Goal: Task Accomplishment & Management: Use online tool/utility

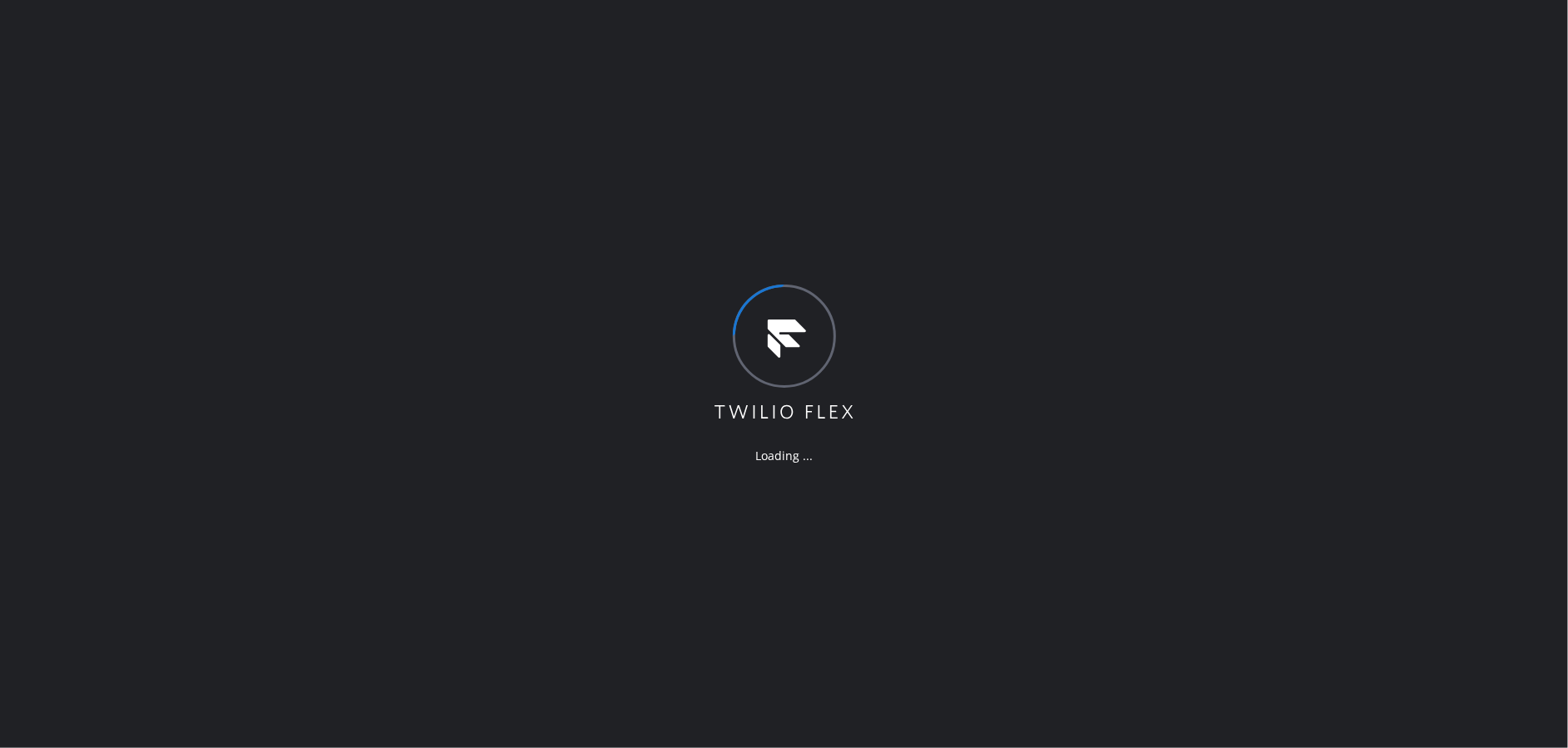
click at [456, 334] on div "Loading ..." at bounding box center [784, 374] width 1568 height 748
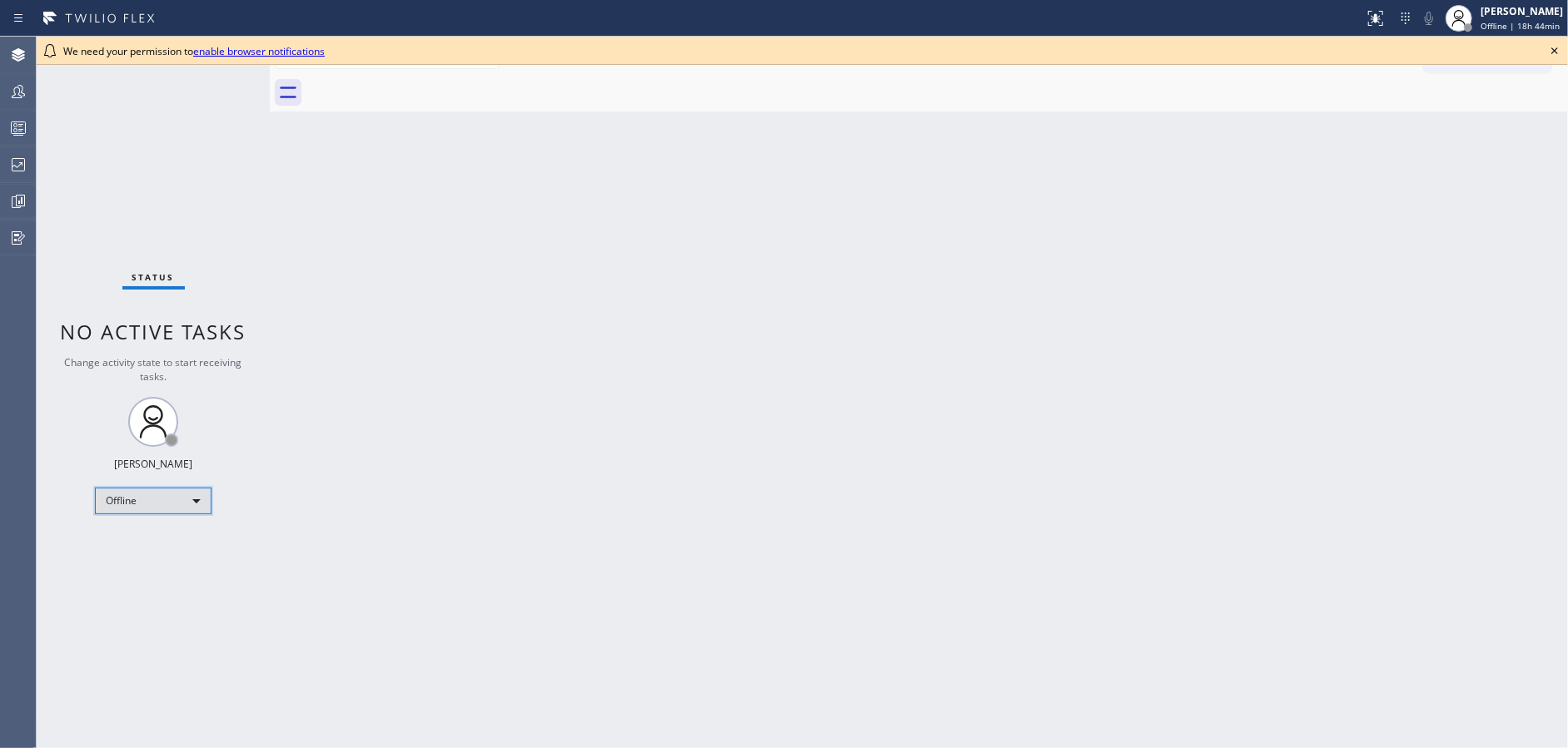
click at [172, 504] on div "Offline" at bounding box center [153, 501] width 117 height 27
click at [177, 549] on li "Available" at bounding box center [152, 543] width 113 height 20
click at [1556, 50] on icon at bounding box center [1554, 50] width 20 height 20
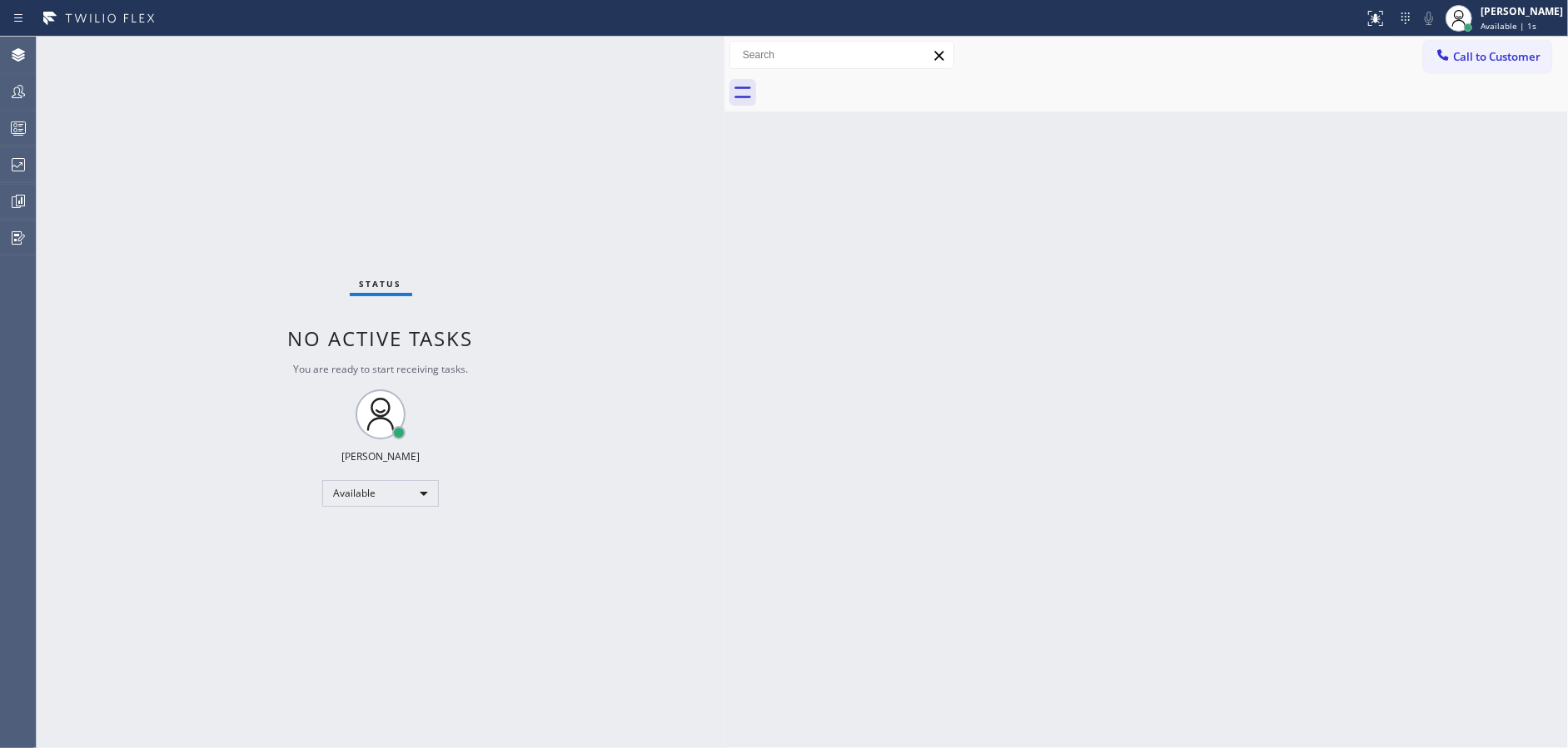
drag, startPoint x: 265, startPoint y: 49, endPoint x: 720, endPoint y: 48, distance: 455.0
click at [725, 48] on div at bounding box center [725, 392] width 0 height 712
click at [381, 495] on div "Available" at bounding box center [380, 493] width 117 height 27
click at [382, 557] on li "Unavailable" at bounding box center [379, 557] width 113 height 20
click at [20, 125] on icon at bounding box center [18, 128] width 20 height 20
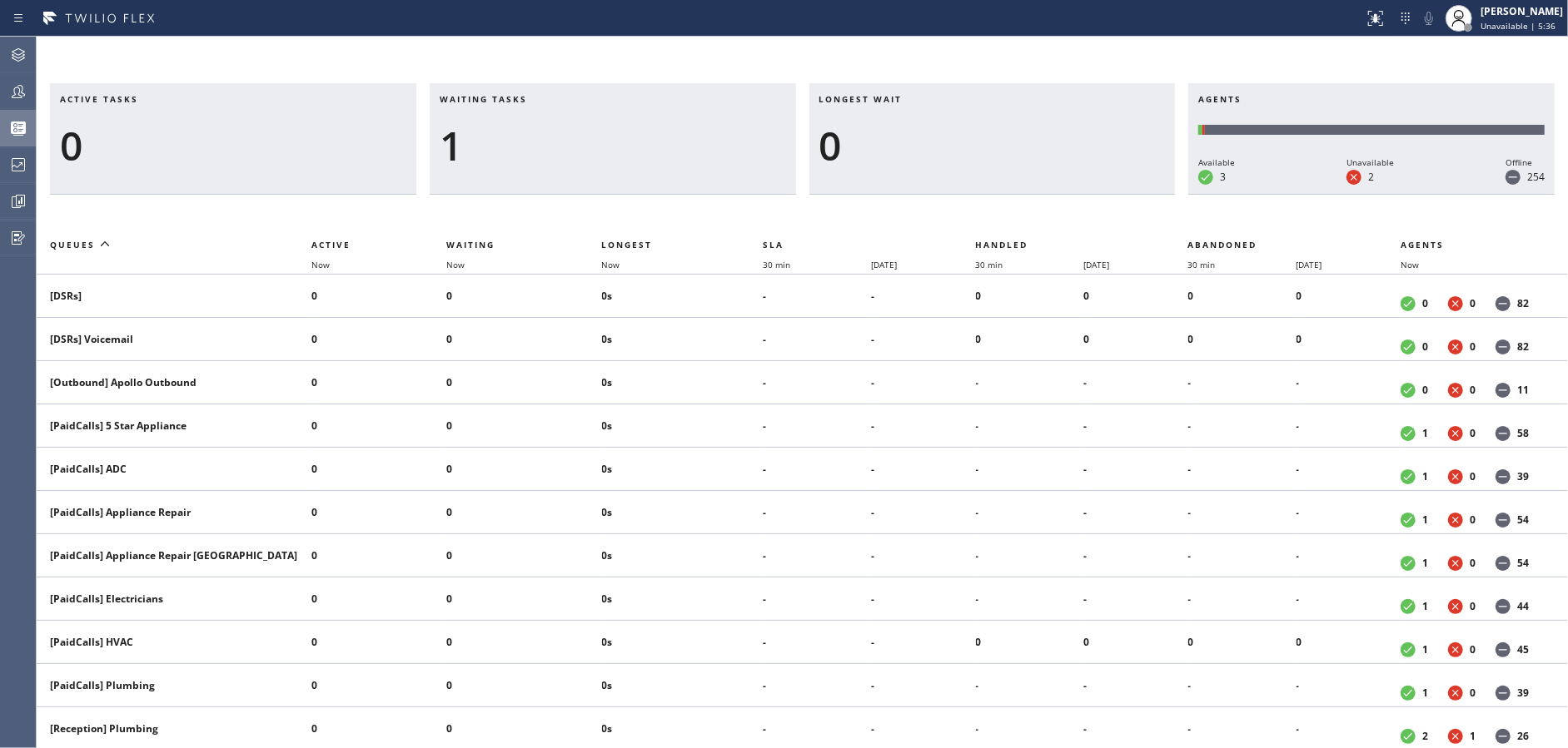
click at [391, 43] on div "Active tasks 0 Waiting tasks 1 Longest wait 0 Agents Available 3 Unavailable 2 …" at bounding box center [801, 392] width 1531 height 712
drag, startPoint x: 550, startPoint y: 180, endPoint x: 551, endPoint y: 152, distance: 28.0
click at [550, 180] on div "Waiting tasks 1" at bounding box center [613, 138] width 366 height 111
click at [5, 171] on div at bounding box center [18, 164] width 36 height 20
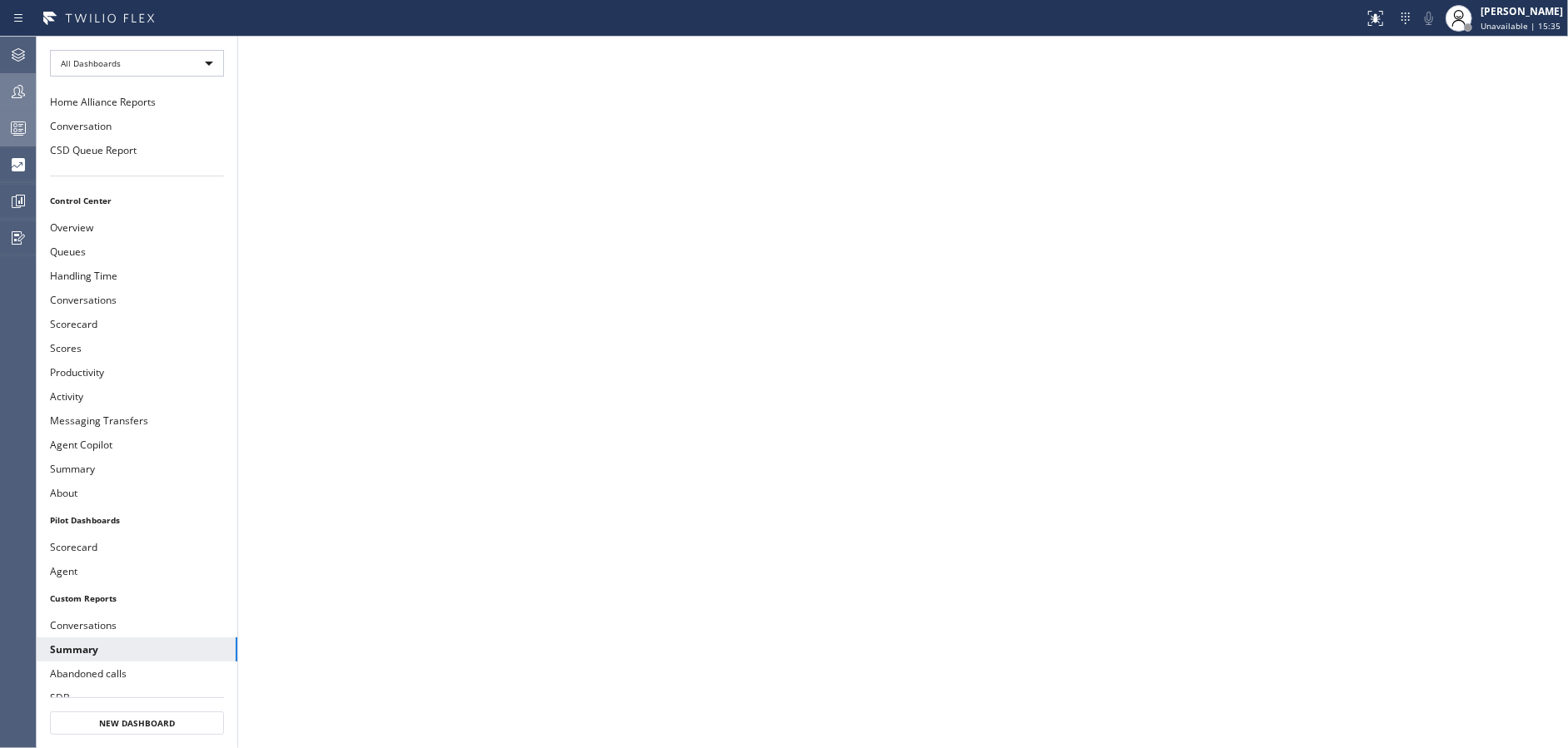
click at [2, 84] on div at bounding box center [18, 91] width 36 height 20
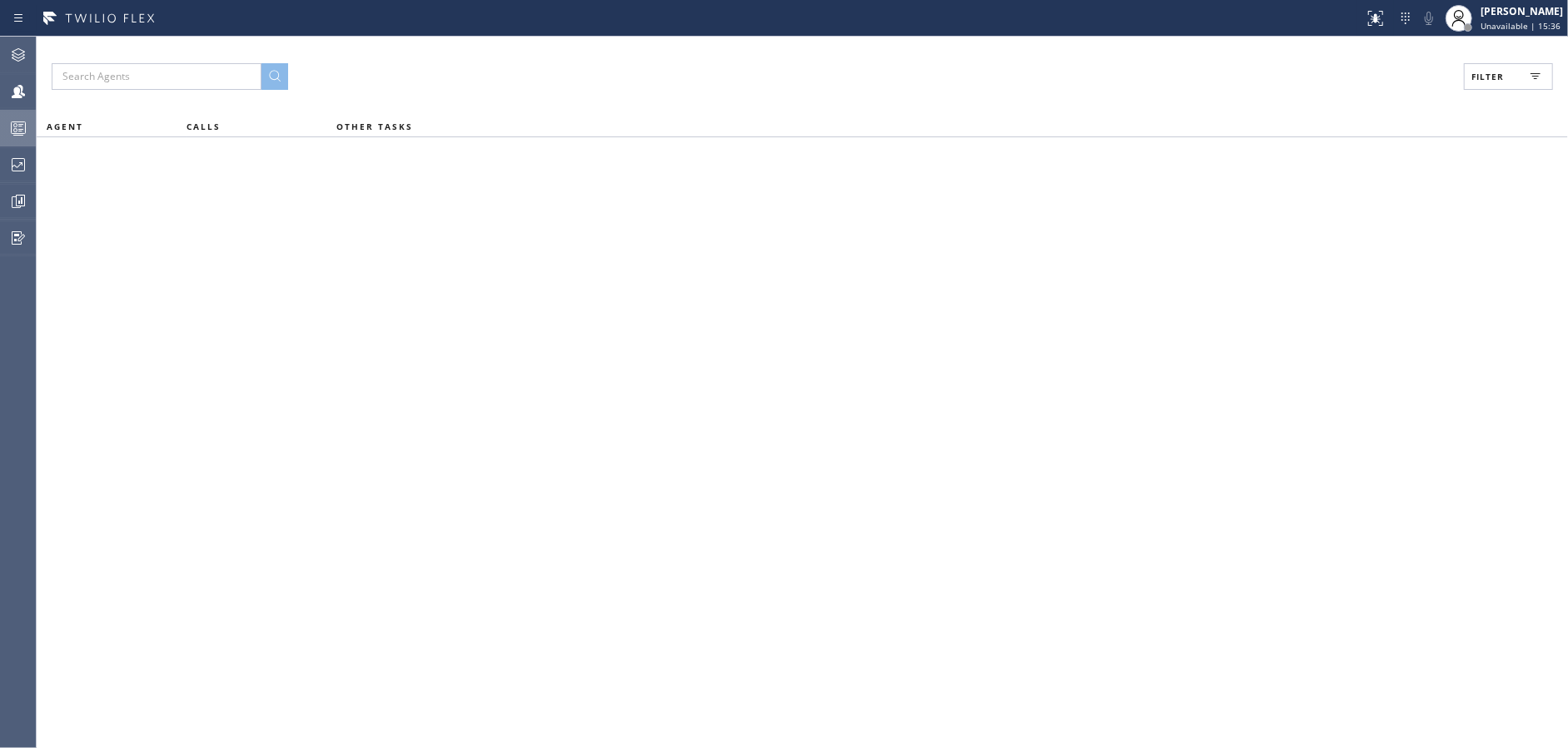
click at [1485, 73] on span "Filter" at bounding box center [1487, 77] width 33 height 11
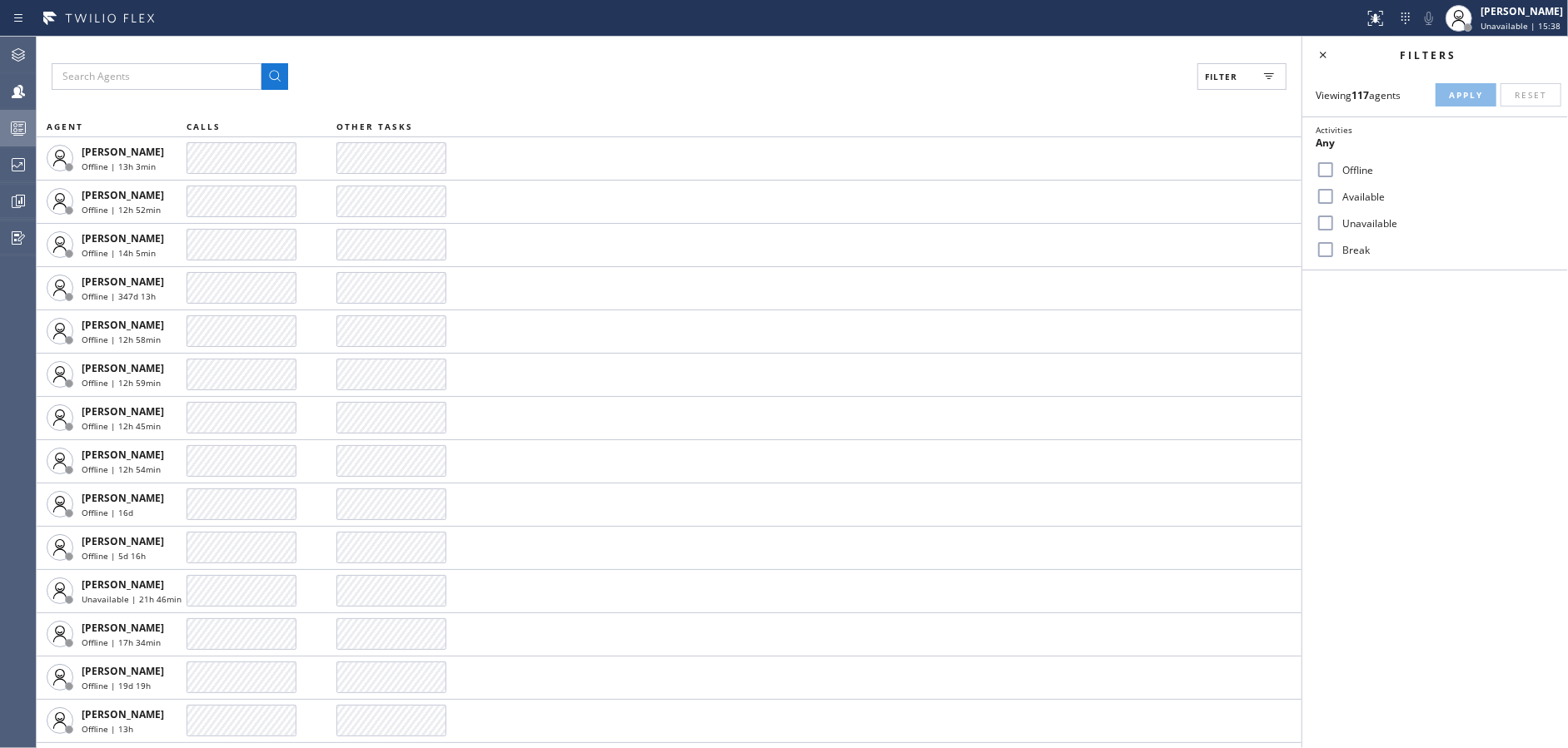
click at [1330, 197] on input "Available" at bounding box center [1324, 196] width 20 height 20
checkbox input "true"
click at [1322, 226] on input "Unavailable" at bounding box center [1324, 222] width 20 height 20
checkbox input "true"
drag, startPoint x: 1328, startPoint y: 252, endPoint x: 1338, endPoint y: 247, distance: 11.2
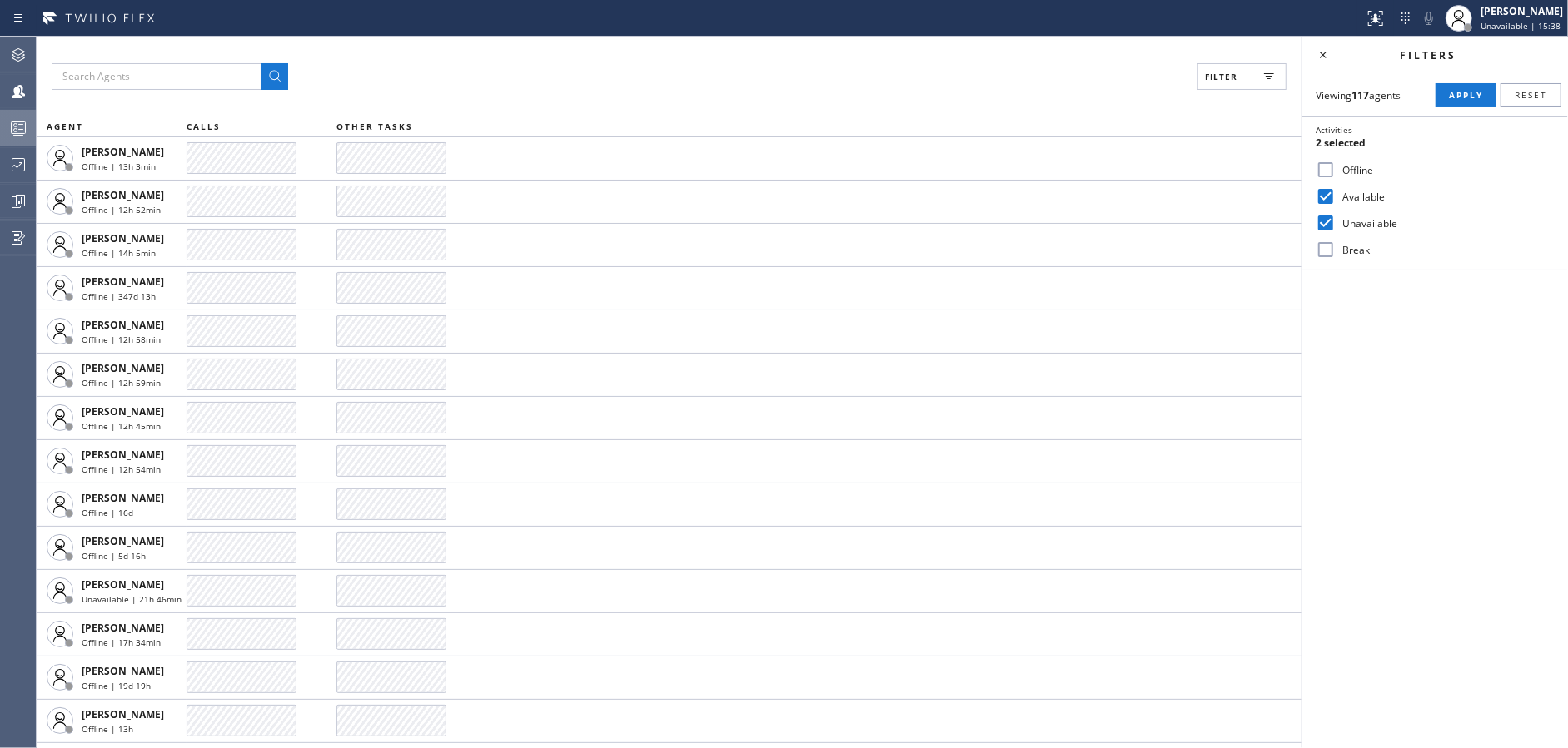
click at [1330, 252] on input "Break" at bounding box center [1324, 249] width 20 height 20
checkbox input "true"
click at [1457, 93] on span "Apply" at bounding box center [1465, 94] width 35 height 11
click at [1324, 49] on icon at bounding box center [1322, 54] width 20 height 20
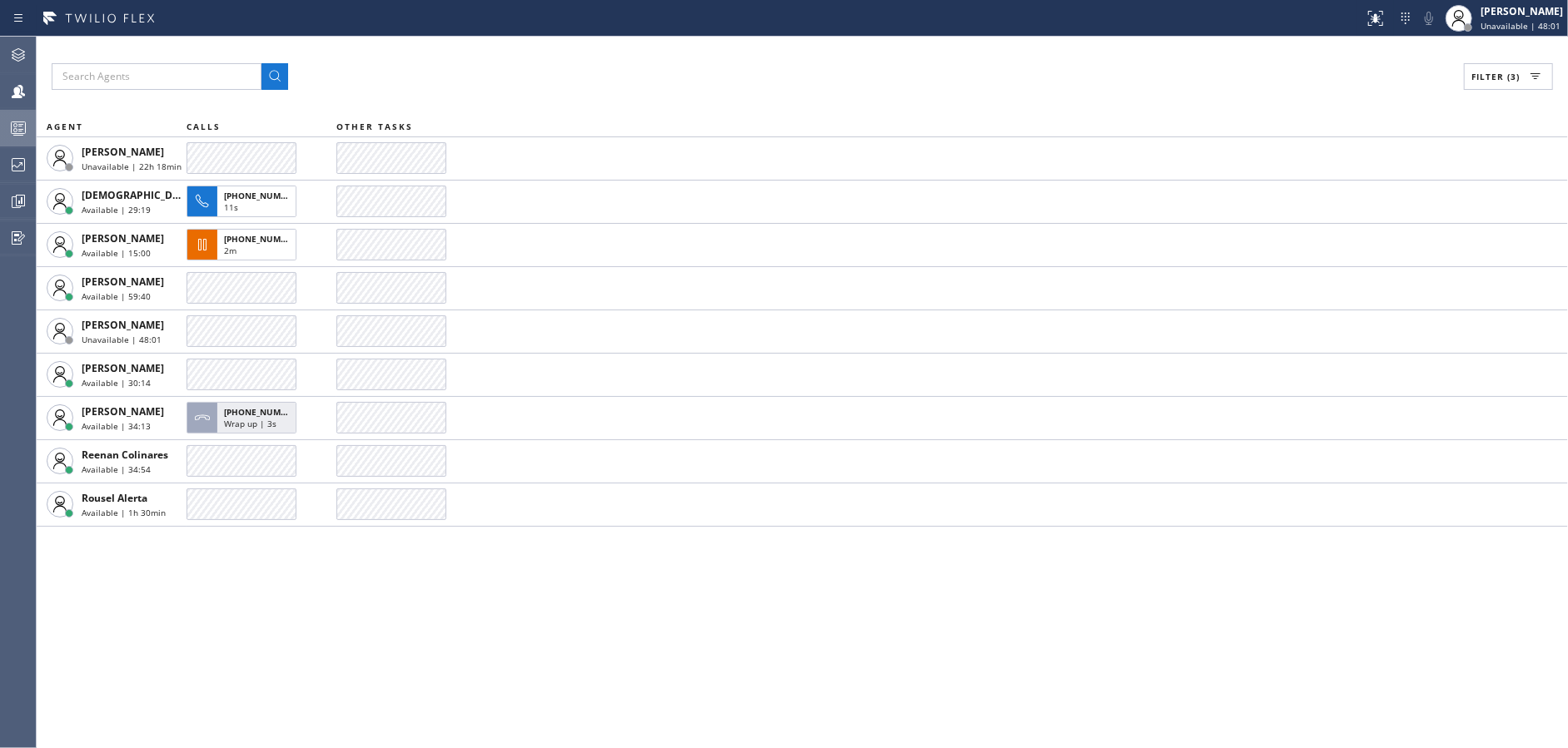
click at [505, 625] on div "Filter (3) AGENT CALLS OTHER TASKS [PERSON_NAME] Unavailable | 22h 18min Christ…" at bounding box center [801, 392] width 1531 height 712
